Goal: Information Seeking & Learning: Learn about a topic

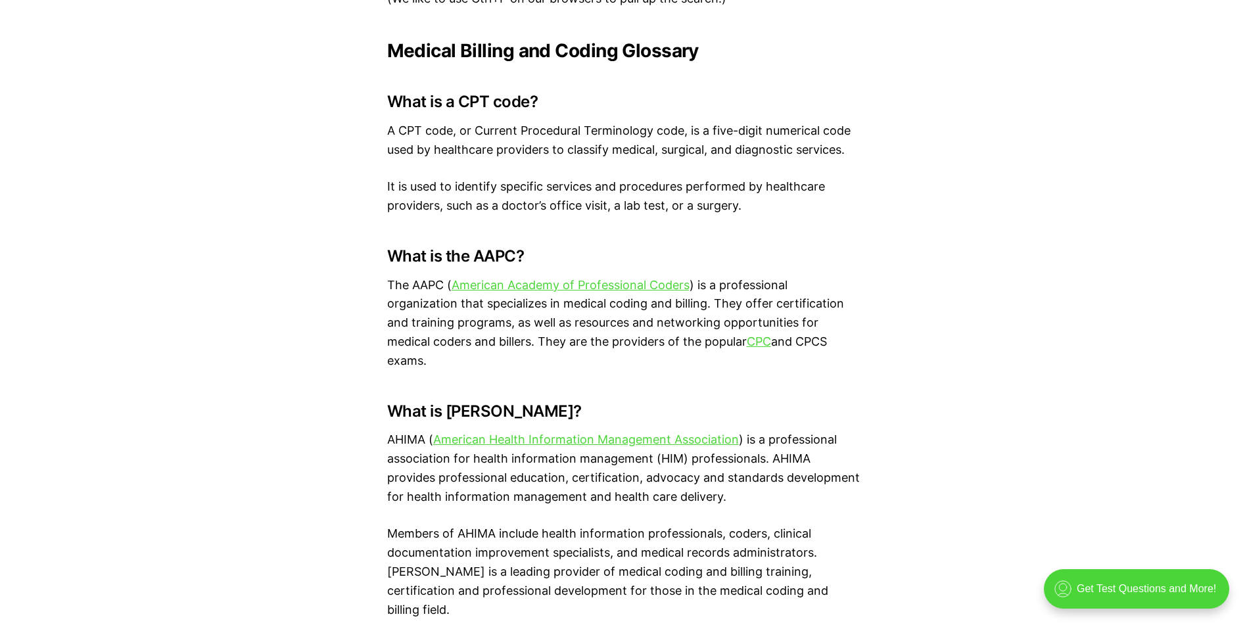
scroll to position [1052, 0]
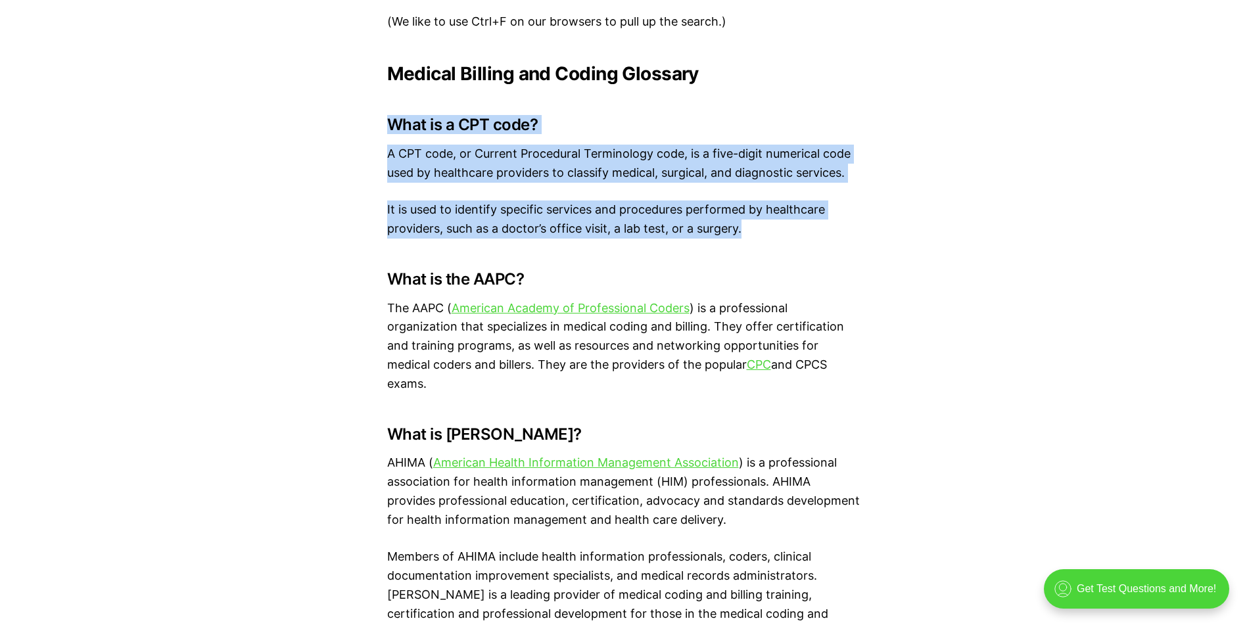
drag, startPoint x: 755, startPoint y: 231, endPoint x: 377, endPoint y: 126, distance: 391.8
drag, startPoint x: 377, startPoint y: 126, endPoint x: 429, endPoint y: 125, distance: 51.3
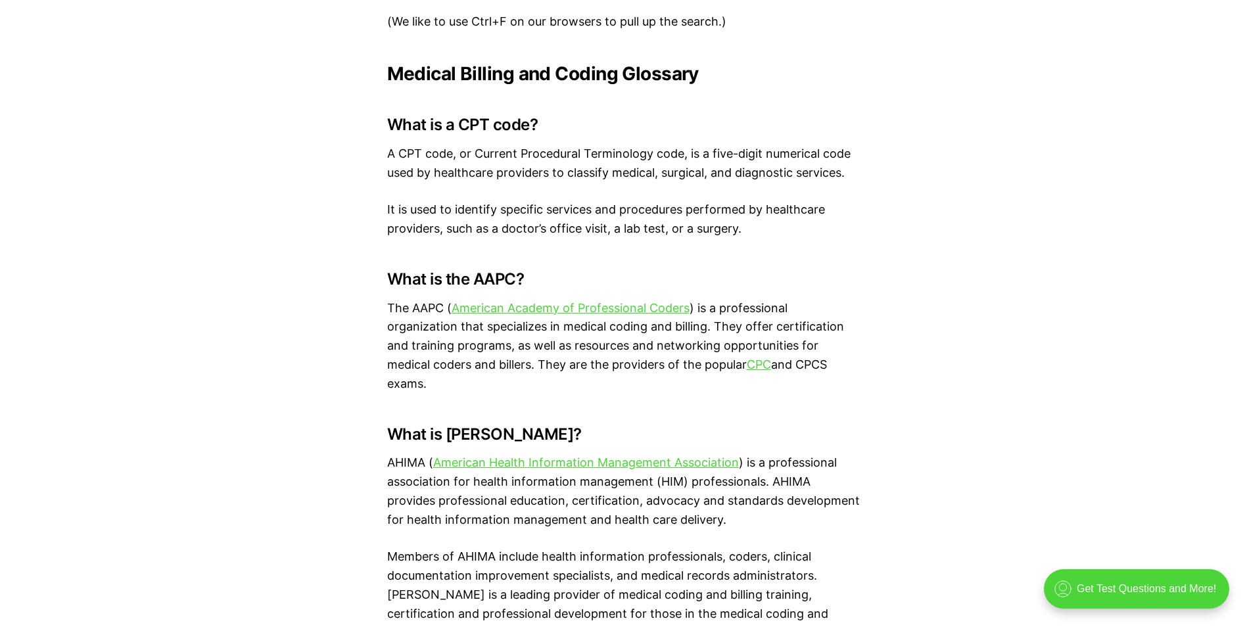
drag, startPoint x: 789, startPoint y: 371, endPoint x: 379, endPoint y: 301, distance: 416.2
drag, startPoint x: 379, startPoint y: 301, endPoint x: 419, endPoint y: 316, distance: 42.6
copy p "The AAPC ( American Academy of Professional Coders ) is a professional organiza…"
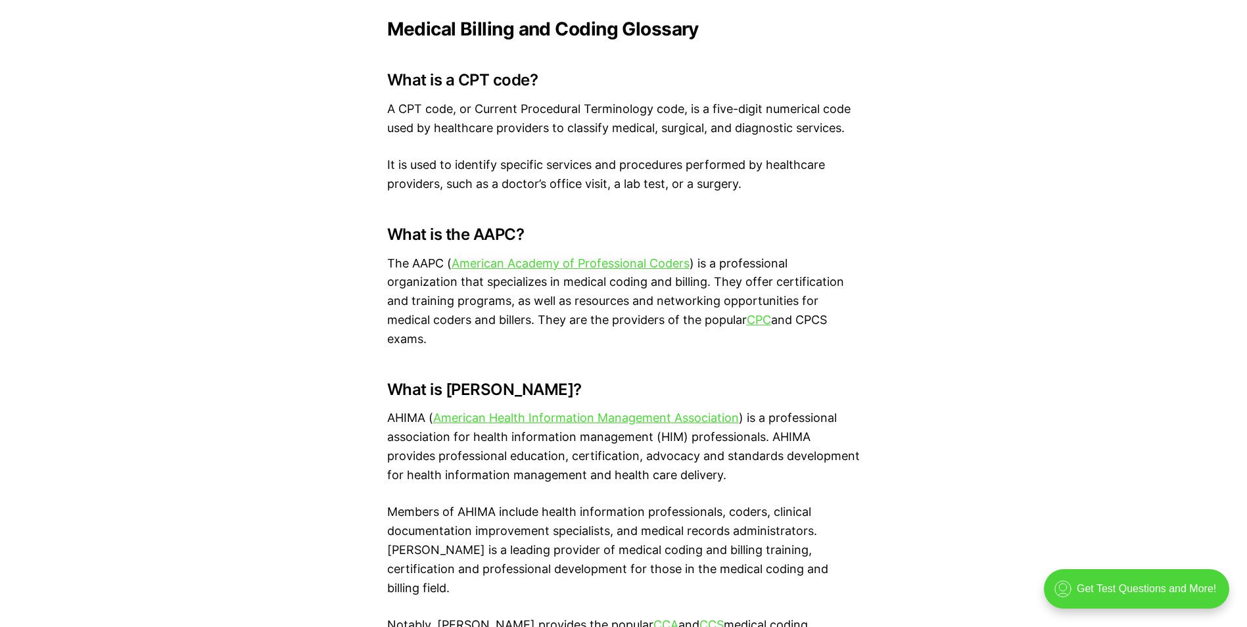
scroll to position [1118, 0]
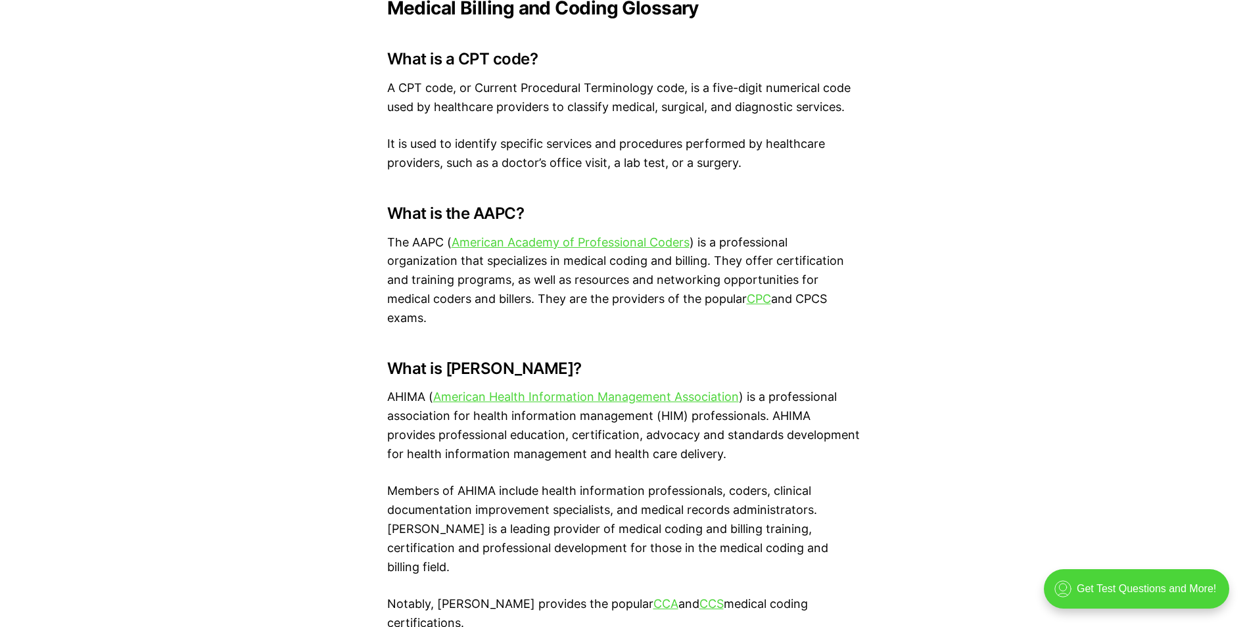
drag, startPoint x: 779, startPoint y: 302, endPoint x: 388, endPoint y: 201, distance: 404.3
drag, startPoint x: 388, startPoint y: 201, endPoint x: 410, endPoint y: 208, distance: 23.5
copy div "What is the AAPC? The AAPC ( American Academy of Professional Coders ) is a pro…"
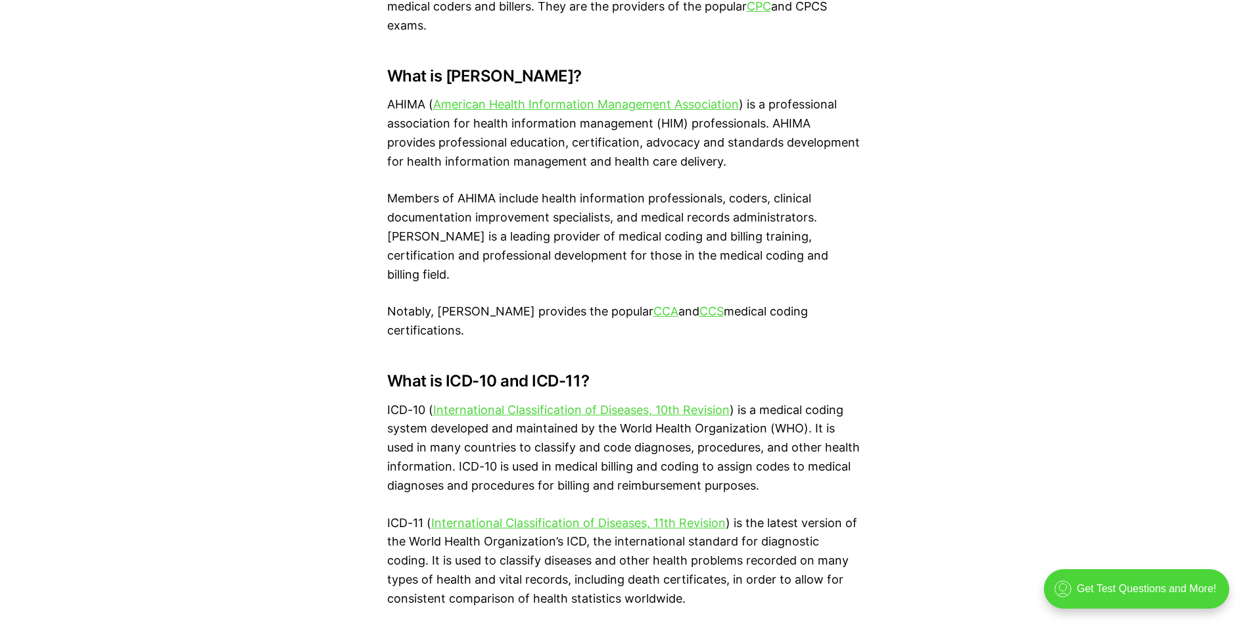
scroll to position [1381, 0]
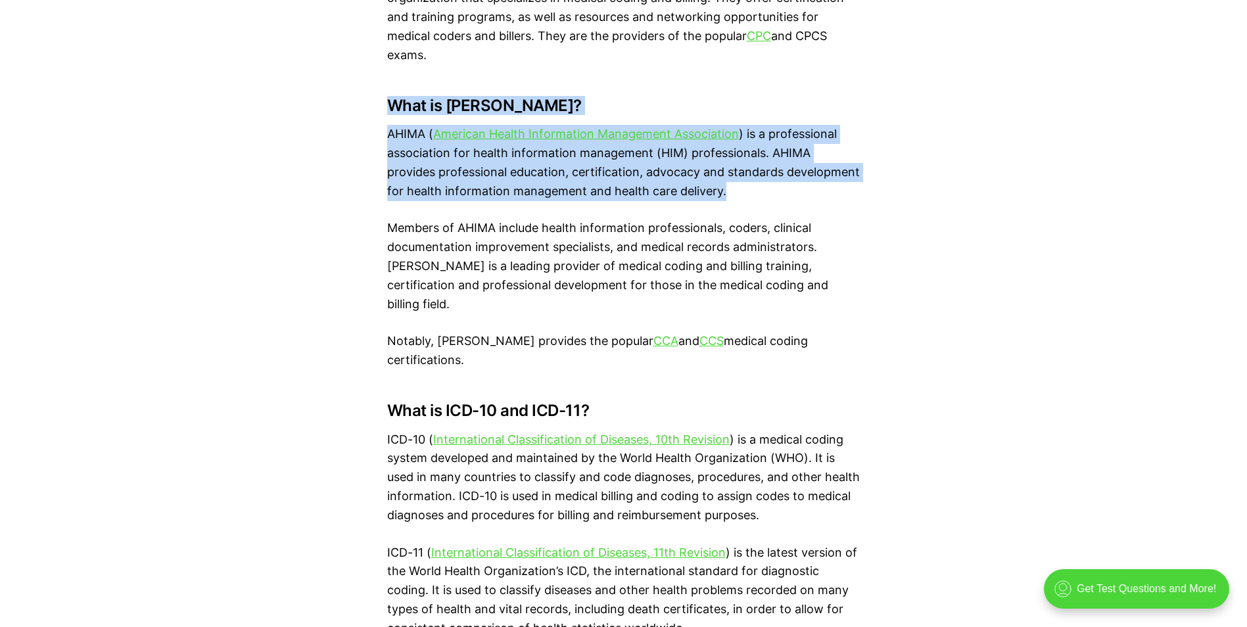
drag, startPoint x: 714, startPoint y: 179, endPoint x: 364, endPoint y: 80, distance: 364.1
drag, startPoint x: 364, startPoint y: 80, endPoint x: 495, endPoint y: 155, distance: 151.0
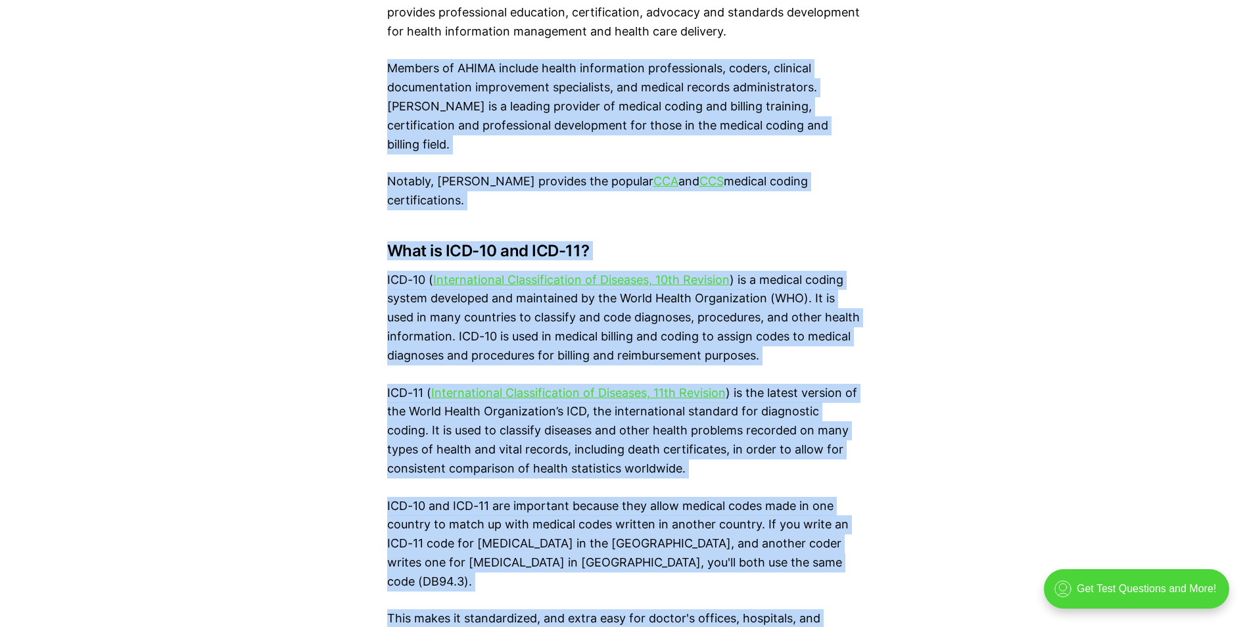
scroll to position [1517, 0]
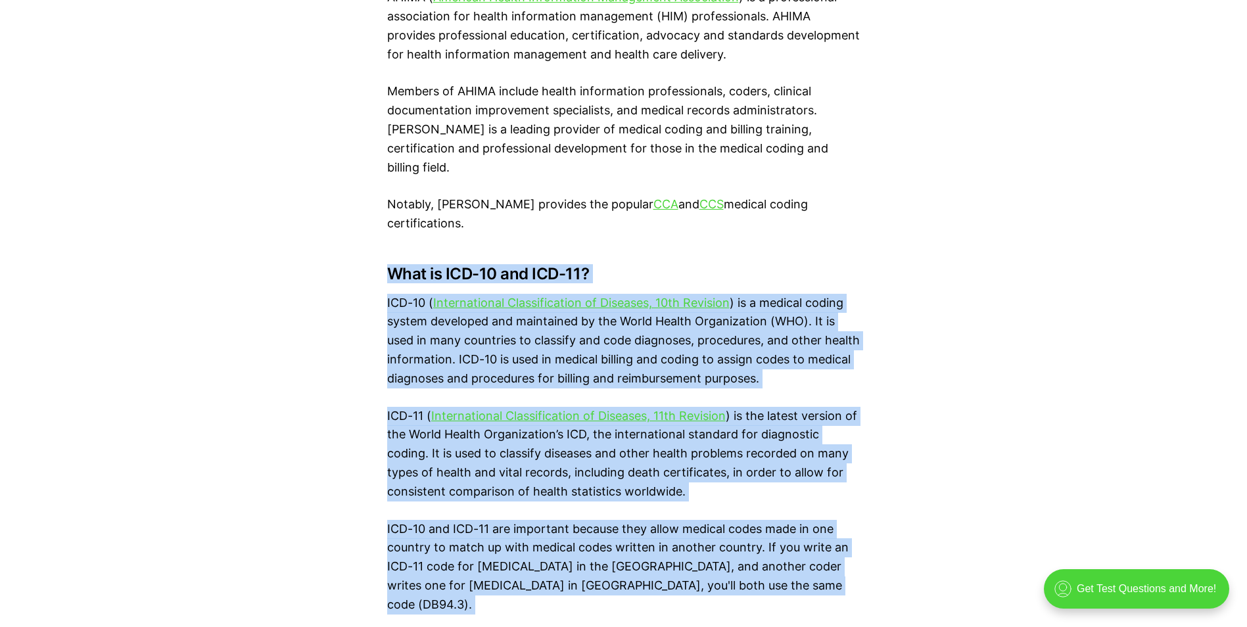
drag, startPoint x: 471, startPoint y: 282, endPoint x: 377, endPoint y: 222, distance: 111.2
drag, startPoint x: 377, startPoint y: 222, endPoint x: 399, endPoint y: 222, distance: 21.7
copy div "Lore ip DOL-94 sit AME-10? CON-09 ( Adipiscingeli Seddoeiusmodte in Utlabore, 8…"
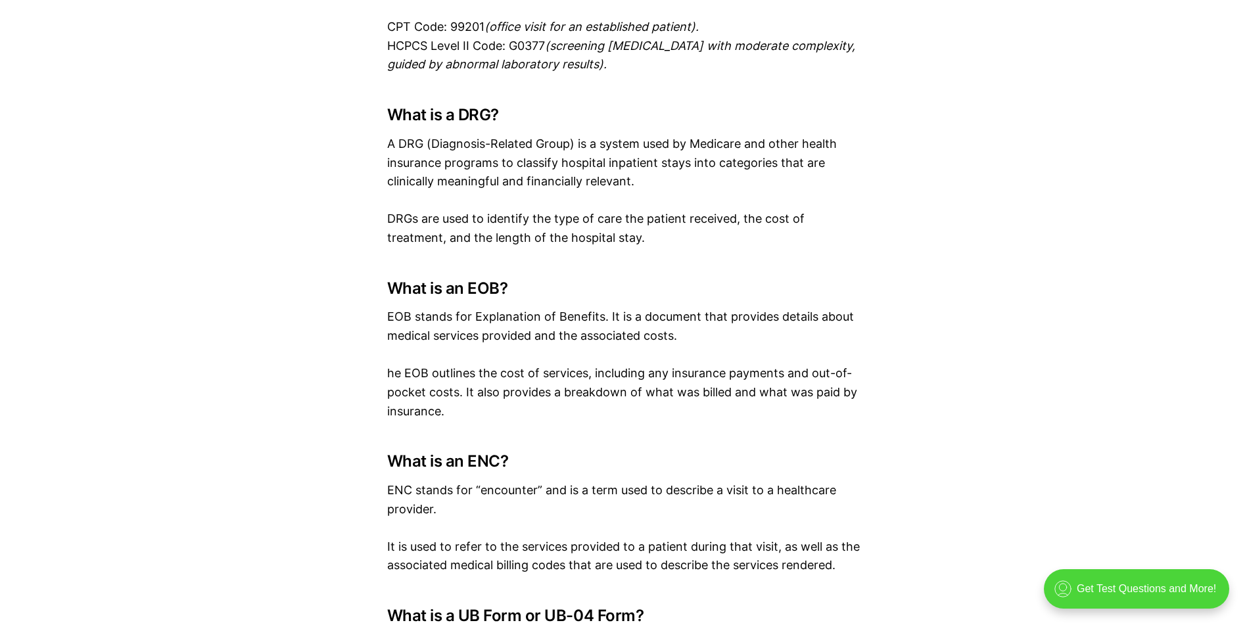
scroll to position [2635, 0]
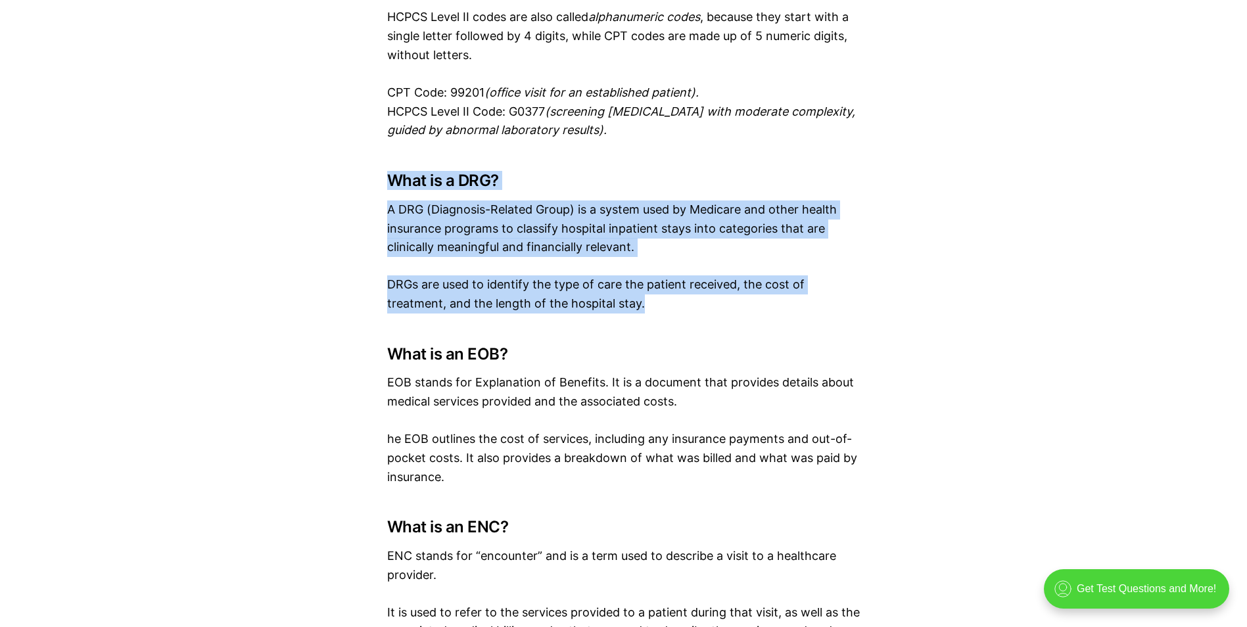
drag, startPoint x: 648, startPoint y: 231, endPoint x: 391, endPoint y: 108, distance: 285.0
drag, startPoint x: 391, startPoint y: 108, endPoint x: 400, endPoint y: 108, distance: 9.2
copy div "What is a DRG? A DRG (Diagnosis-Related Group) is a system used by Medicare and…"
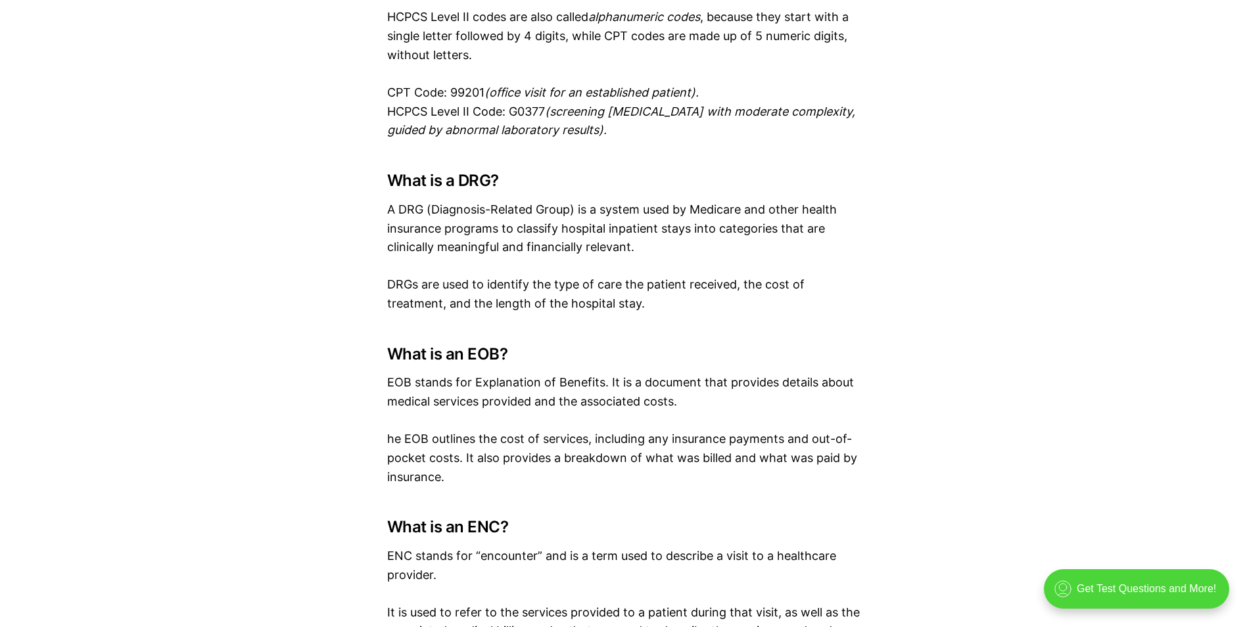
click at [611, 430] on p "he EOB outlines the cost of services, including any insurance payments and out-…" at bounding box center [623, 458] width 473 height 57
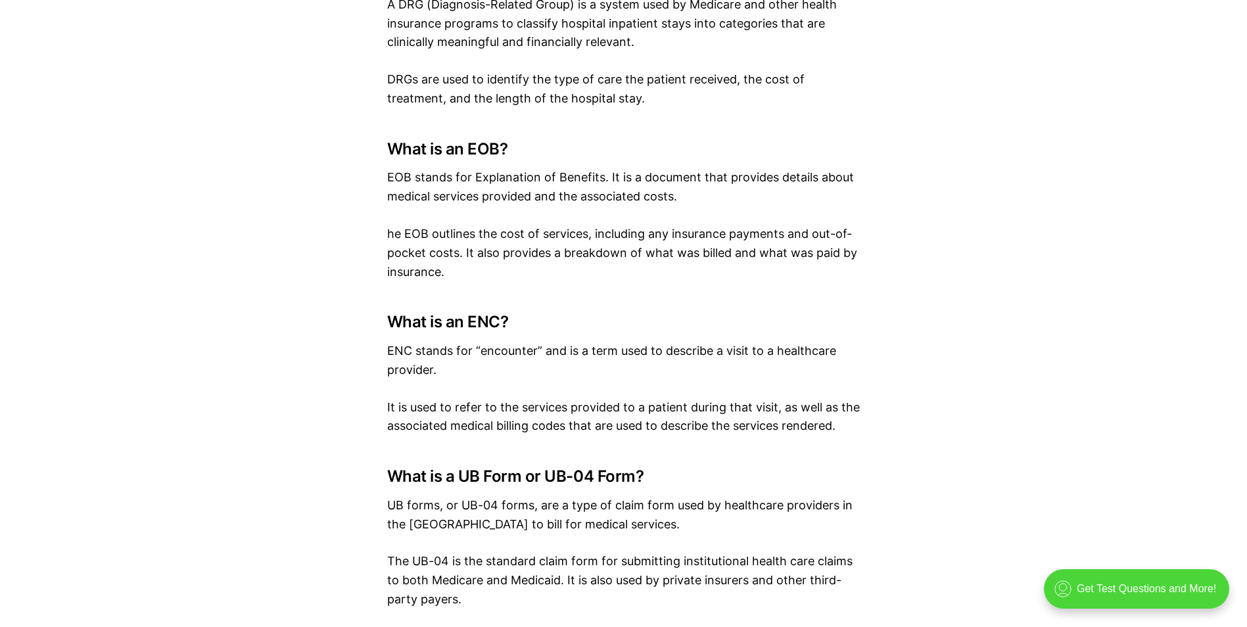
scroll to position [2767, 0]
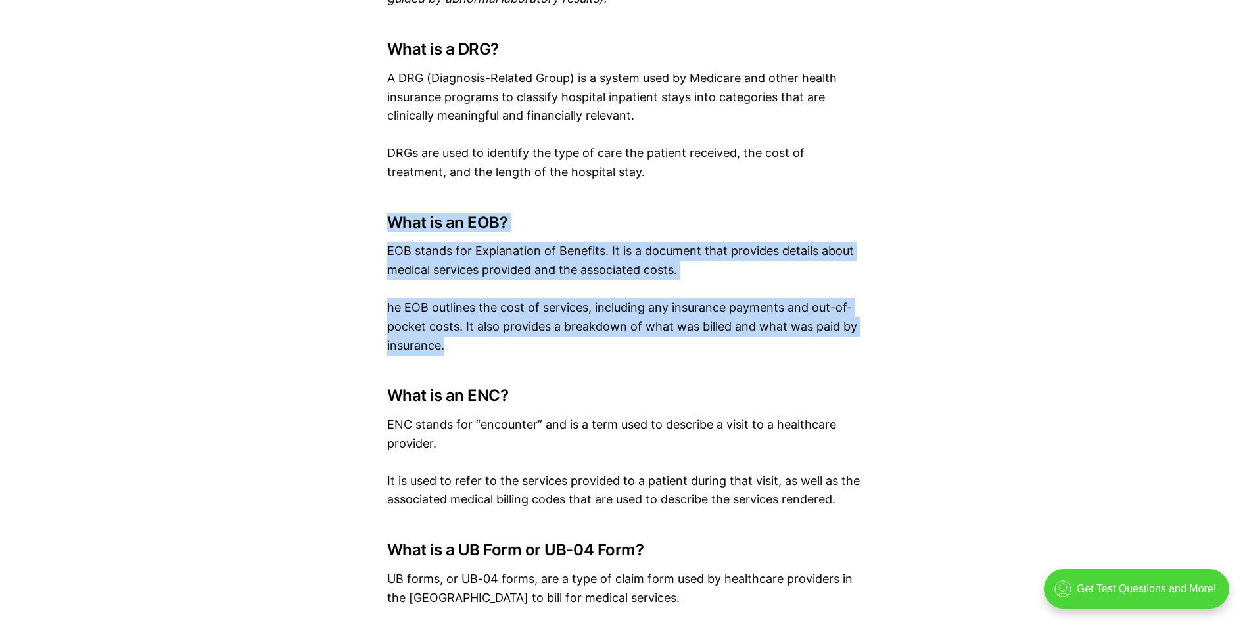
drag, startPoint x: 464, startPoint y: 275, endPoint x: 390, endPoint y: 144, distance: 150.5
copy div "What is an EOB? EOB stands for Explanation of Benefits. It is a document that p…"
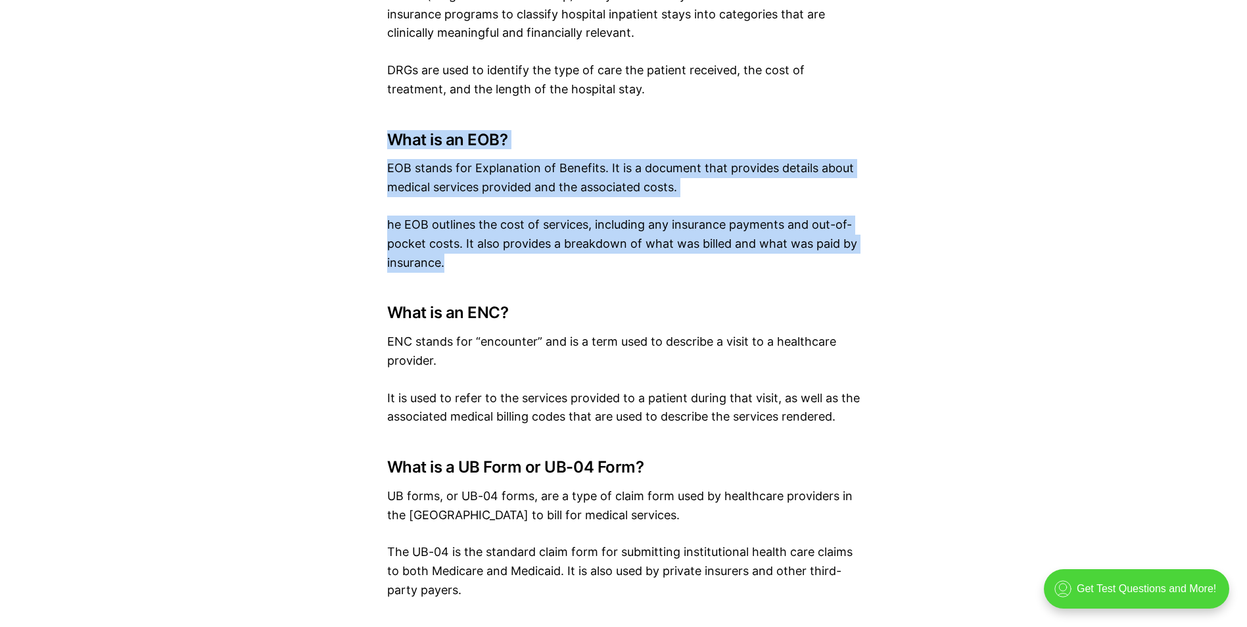
scroll to position [2964, 0]
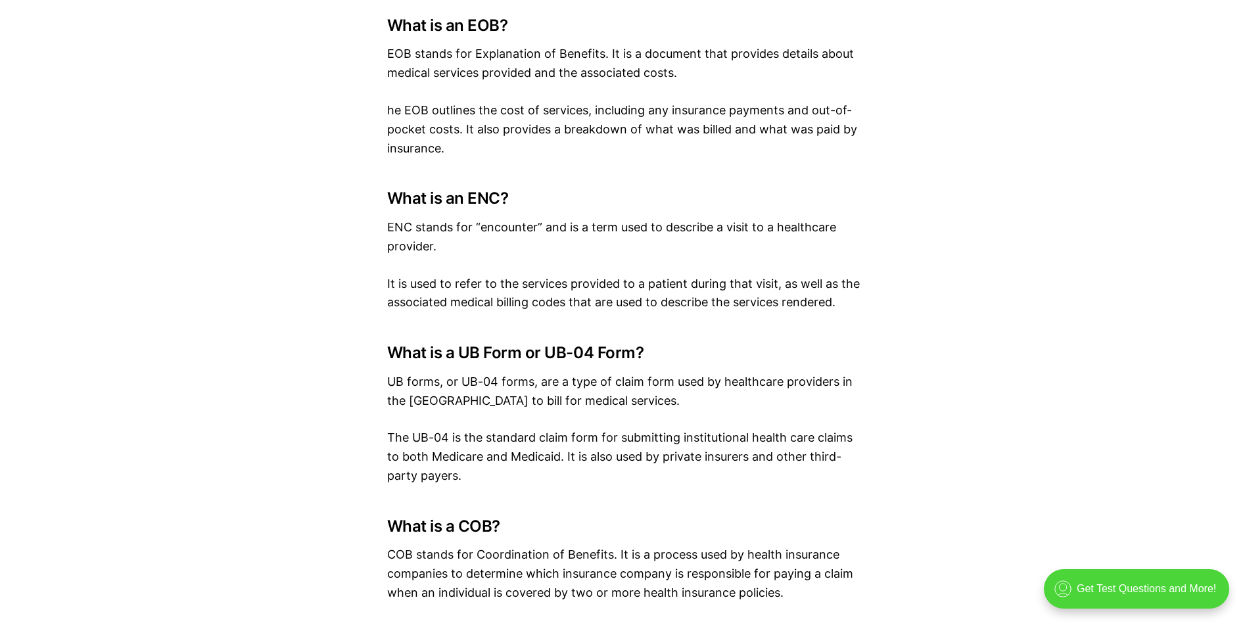
click at [467, 275] on p "It is used to refer to the services provided to a patient during that visit, as…" at bounding box center [623, 294] width 473 height 38
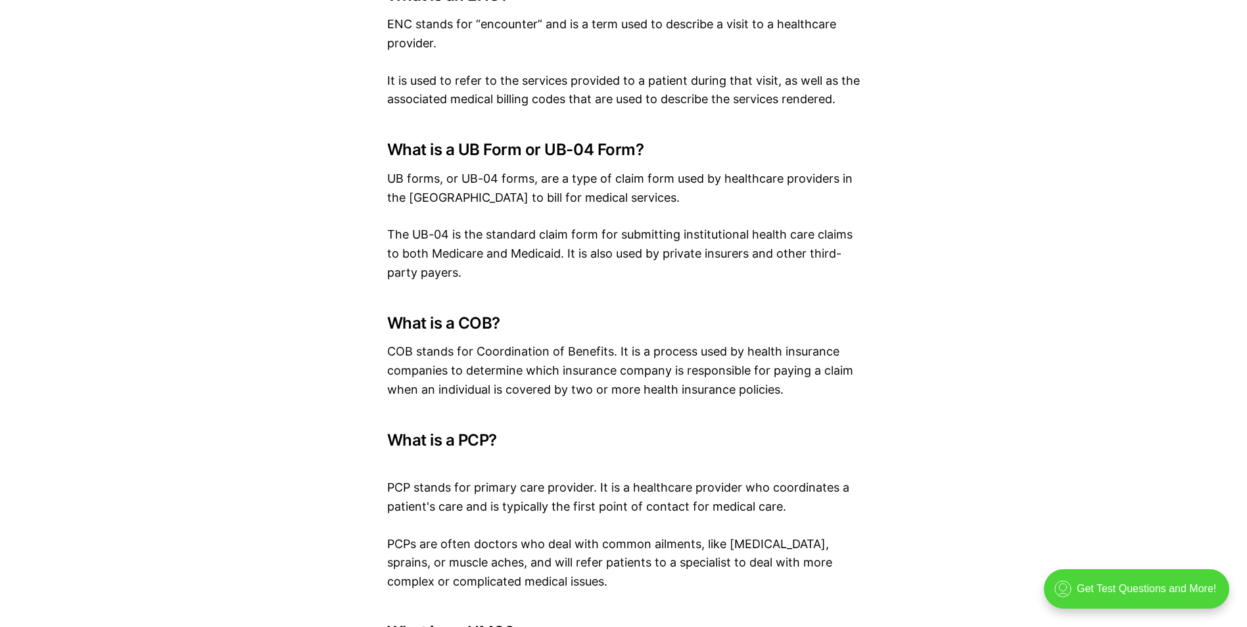
scroll to position [3161, 0]
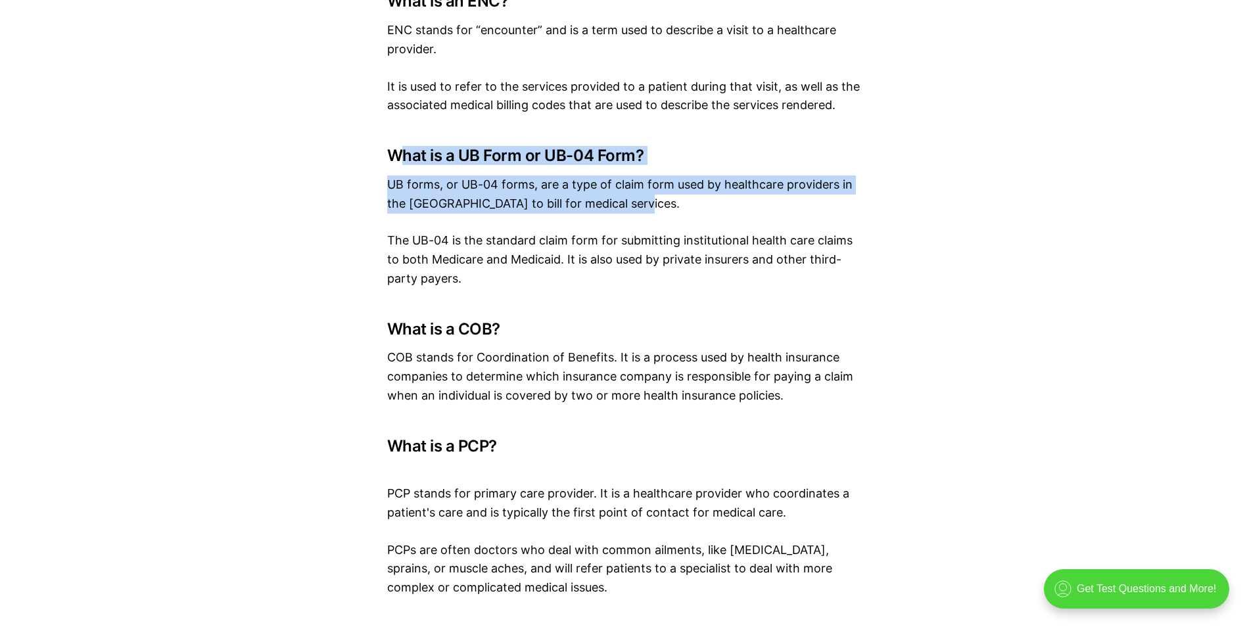
drag, startPoint x: 631, startPoint y: 153, endPoint x: 397, endPoint y: 78, distance: 245.8
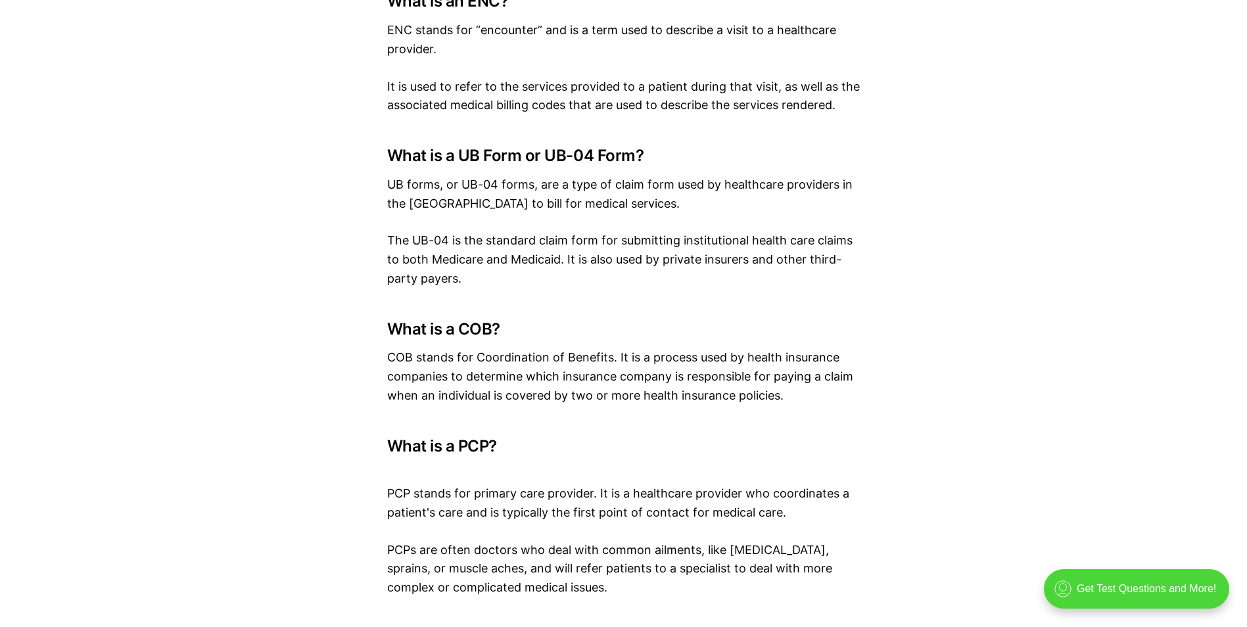
drag, startPoint x: 397, startPoint y: 78, endPoint x: 696, endPoint y: 173, distance: 314.0
click at [701, 231] on p "The UB-04 is the standard claim form for submitting institutional health care c…" at bounding box center [623, 259] width 473 height 57
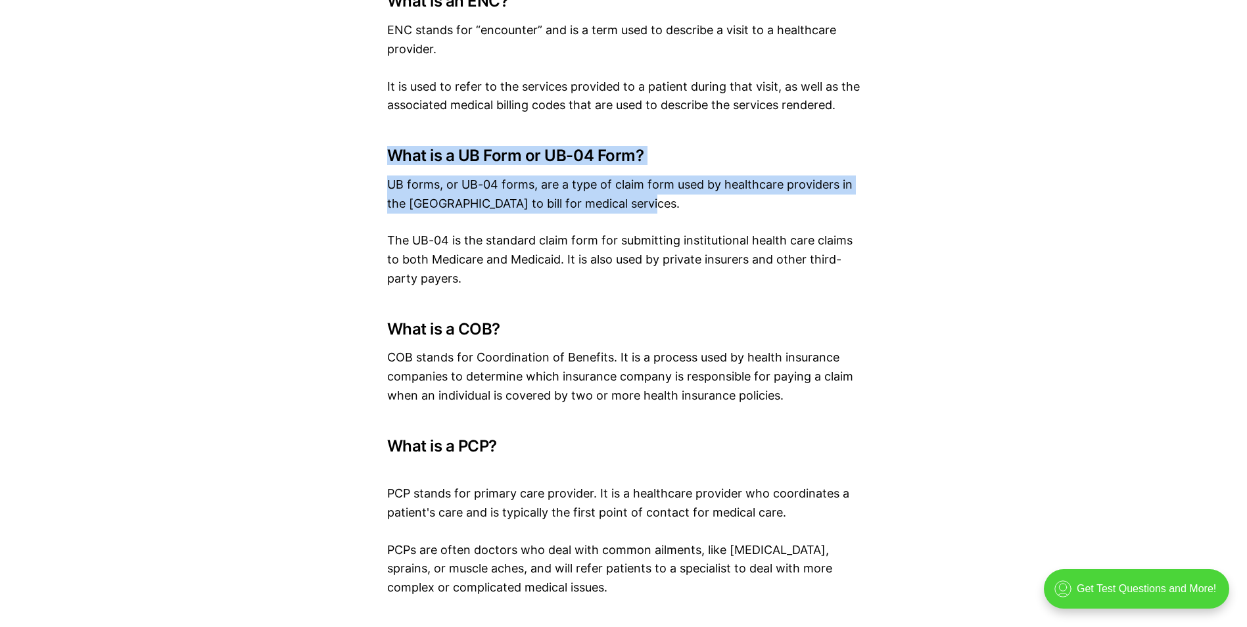
drag, startPoint x: 656, startPoint y: 155, endPoint x: 377, endPoint y: 99, distance: 284.2
drag, startPoint x: 377, startPoint y: 99, endPoint x: 438, endPoint y: 101, distance: 61.2
copy div "What is a UB Form or UB-04 Form? UB forms, or UB-04 forms, are a type of claim …"
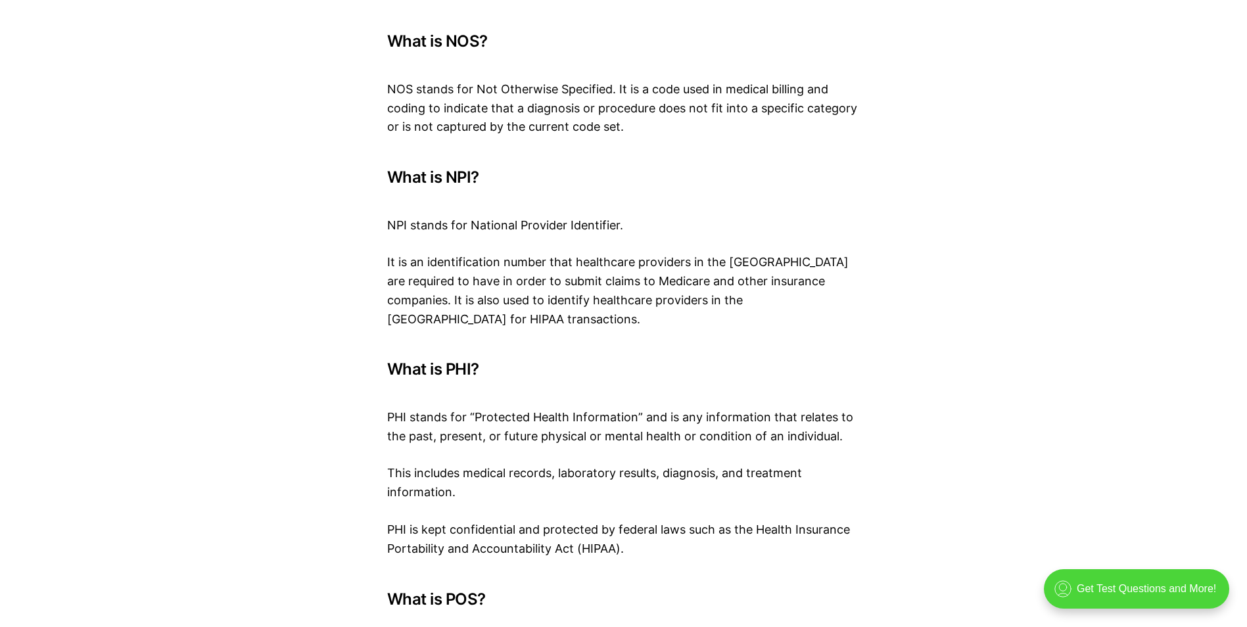
scroll to position [4936, 0]
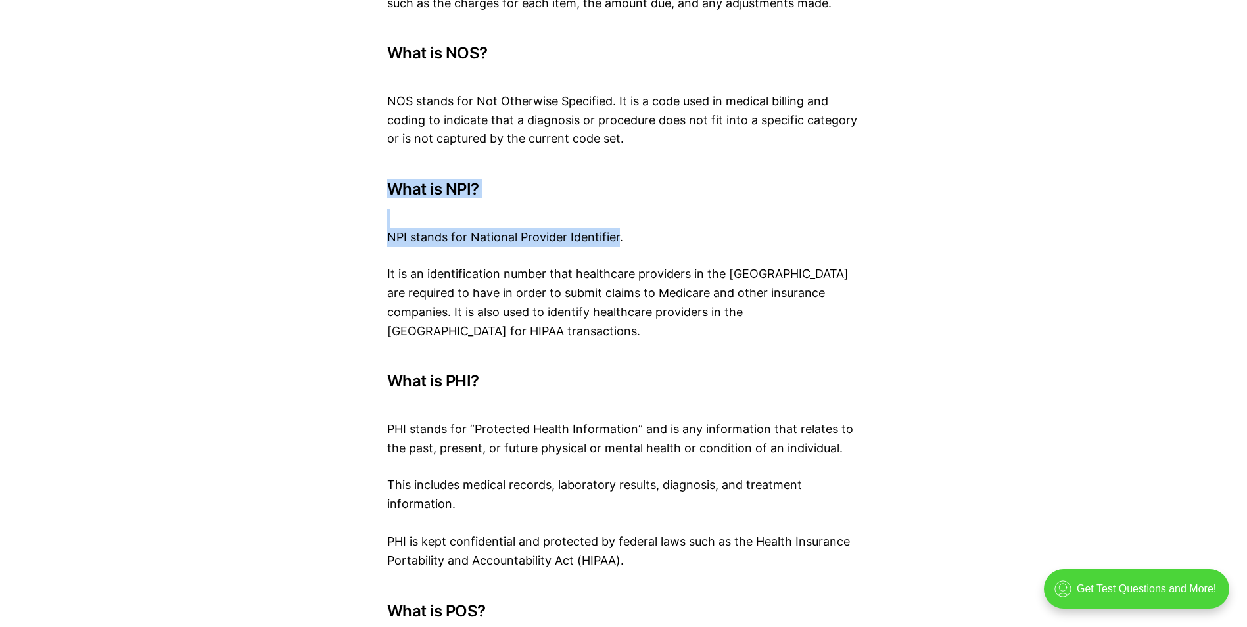
drag, startPoint x: 608, startPoint y: 180, endPoint x: 383, endPoint y: 125, distance: 230.9
drag, startPoint x: 383, startPoint y: 125, endPoint x: 657, endPoint y: 193, distance: 281.8
drag, startPoint x: 590, startPoint y: 177, endPoint x: 387, endPoint y: 128, distance: 208.9
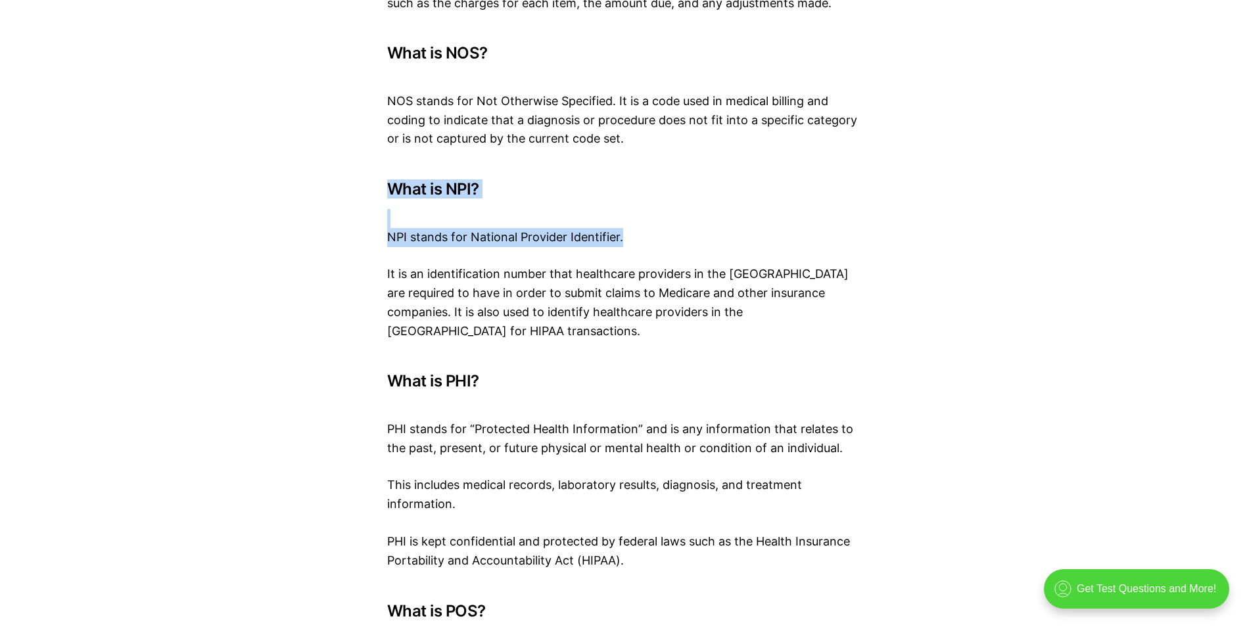
drag, startPoint x: 387, startPoint y: 128, endPoint x: 409, endPoint y: 134, distance: 22.5
copy div "What is NPI? NPI stands for National Provider Identifier."
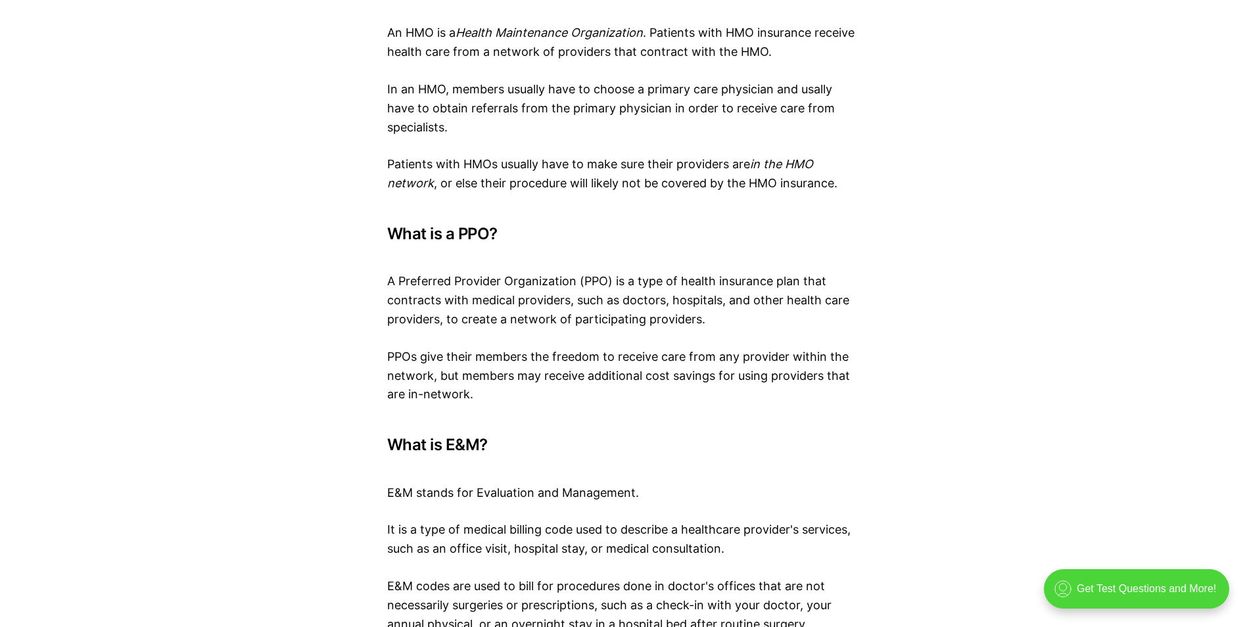
scroll to position [3819, 0]
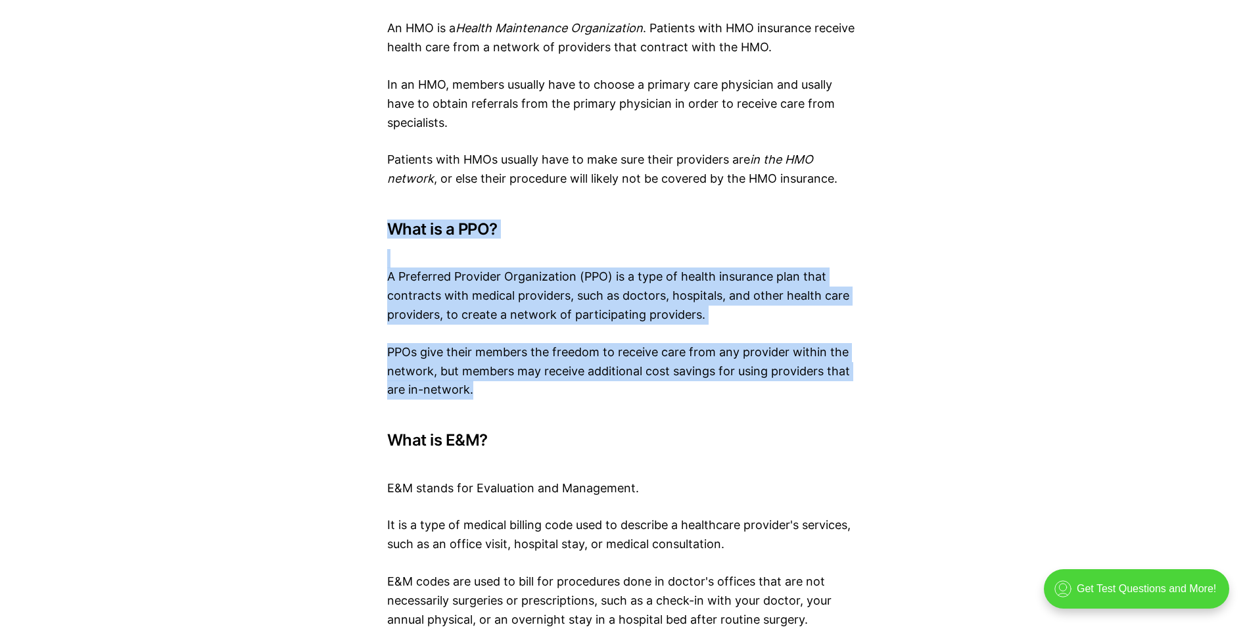
drag, startPoint x: 479, startPoint y: 325, endPoint x: 387, endPoint y: 161, distance: 187.5
drag, startPoint x: 387, startPoint y: 161, endPoint x: 398, endPoint y: 164, distance: 11.7
copy div "What is a PPO? A Preferred Provider Organization (PPO) is a type of health insu…"
click at [677, 220] on h3 "What is a PPO?" at bounding box center [623, 229] width 473 height 18
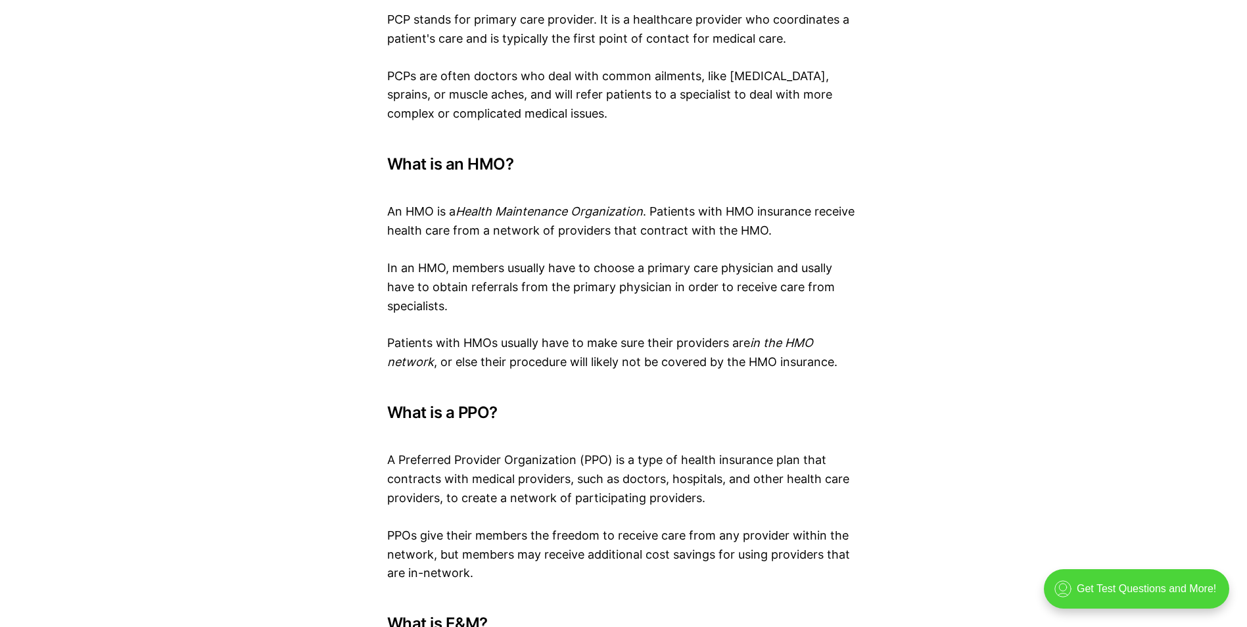
scroll to position [3621, 0]
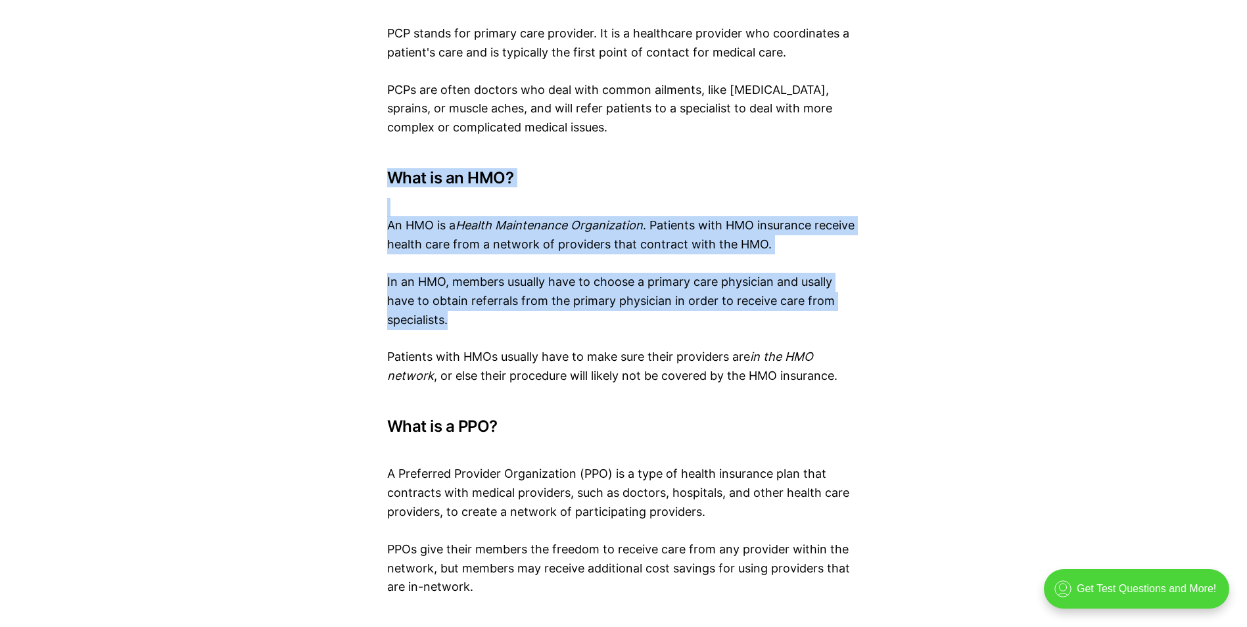
drag, startPoint x: 464, startPoint y: 273, endPoint x: 385, endPoint y: 122, distance: 170.9
click at [385, 122] on div "What's a CPT Code? And other confusing terms When you're just starting out lear…" at bounding box center [623, 182] width 1247 height 6173
copy div "What is an HMO? An HMO is a Health Maintenance Organization . Patients with HMO…"
